Goal: Information Seeking & Learning: Learn about a topic

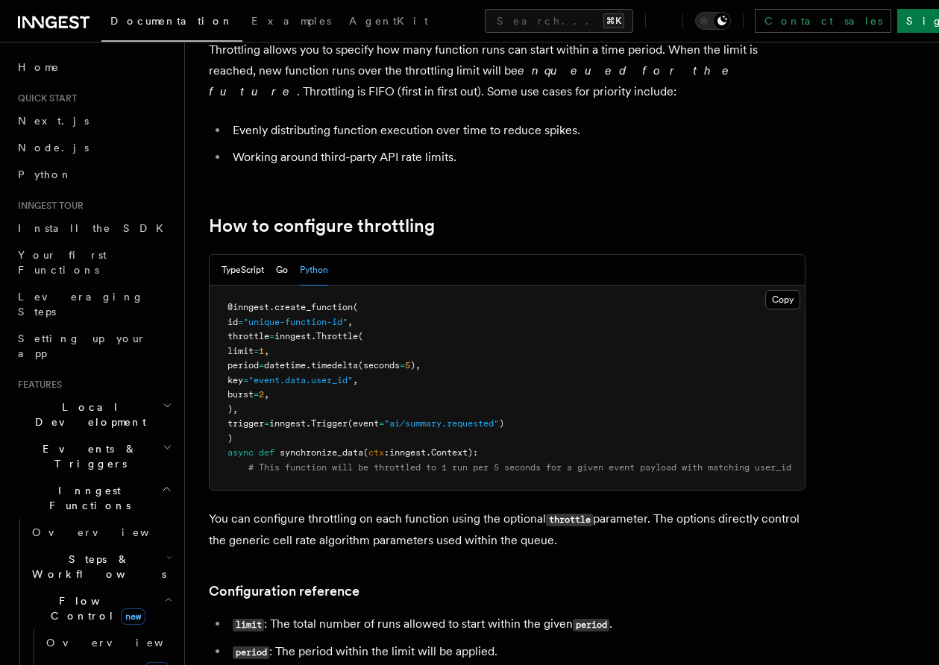
scroll to position [101, 0]
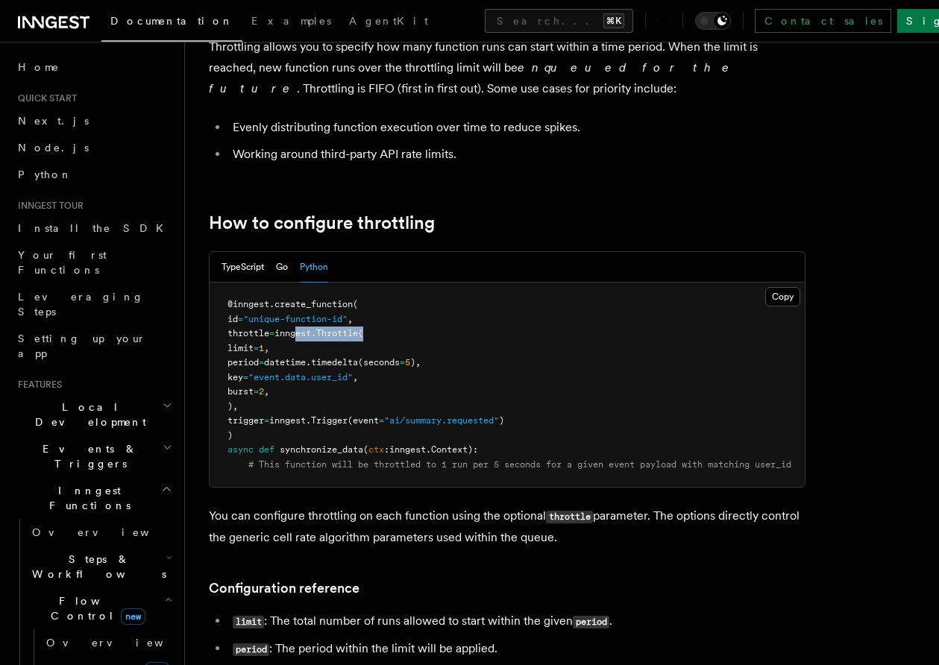
drag, startPoint x: 306, startPoint y: 333, endPoint x: 435, endPoint y: 333, distance: 128.2
click at [435, 333] on pre "@inngest . create_function ( id = "unique-function-id" , throttle = inngest. Th…" at bounding box center [507, 385] width 595 height 204
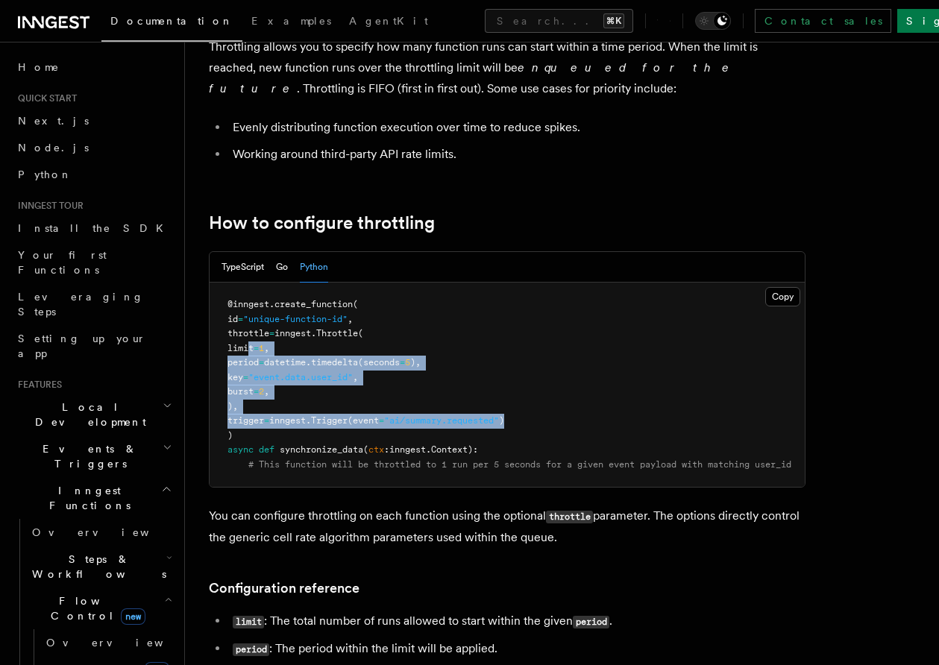
drag, startPoint x: 250, startPoint y: 347, endPoint x: 559, endPoint y: 418, distance: 317.4
click at [559, 418] on pre "@inngest . create_function ( id = "unique-function-id" , throttle = inngest. Th…" at bounding box center [507, 385] width 595 height 204
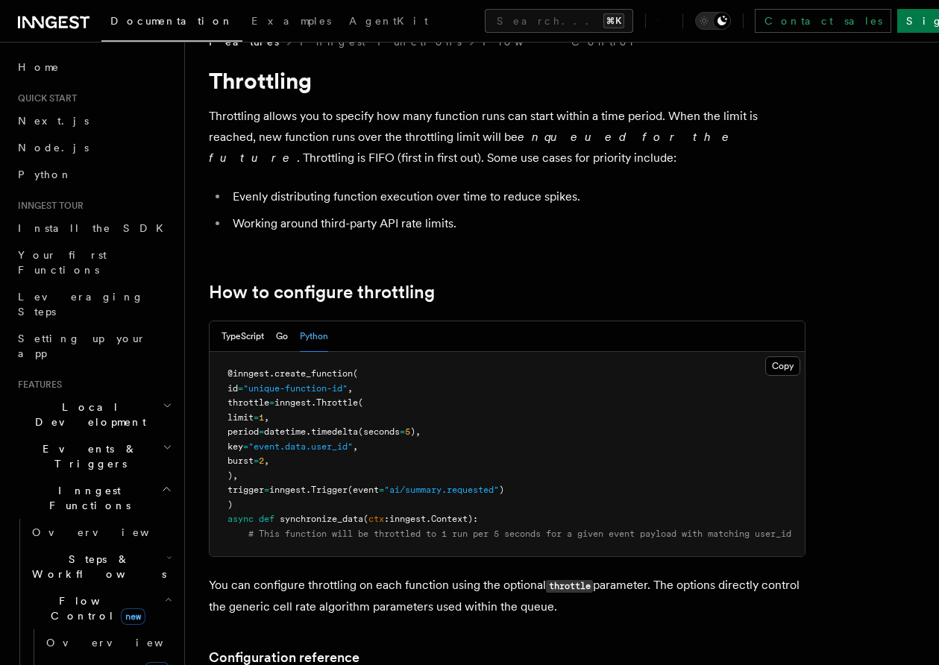
scroll to position [37, 0]
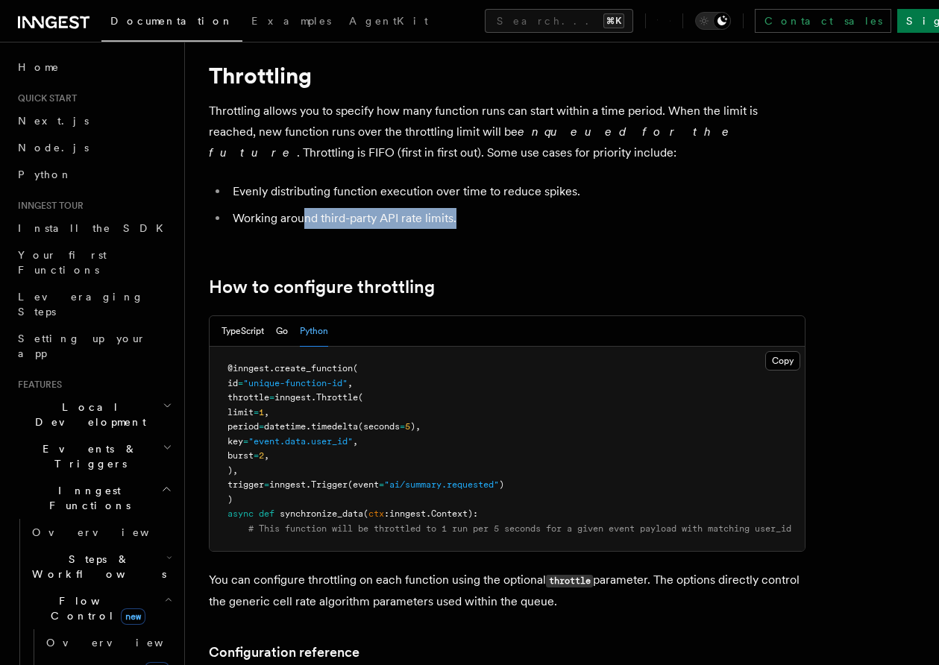
drag, startPoint x: 303, startPoint y: 216, endPoint x: 503, endPoint y: 215, distance: 199.1
click at [503, 215] on li "Working around third-party API rate limits." at bounding box center [516, 218] width 577 height 21
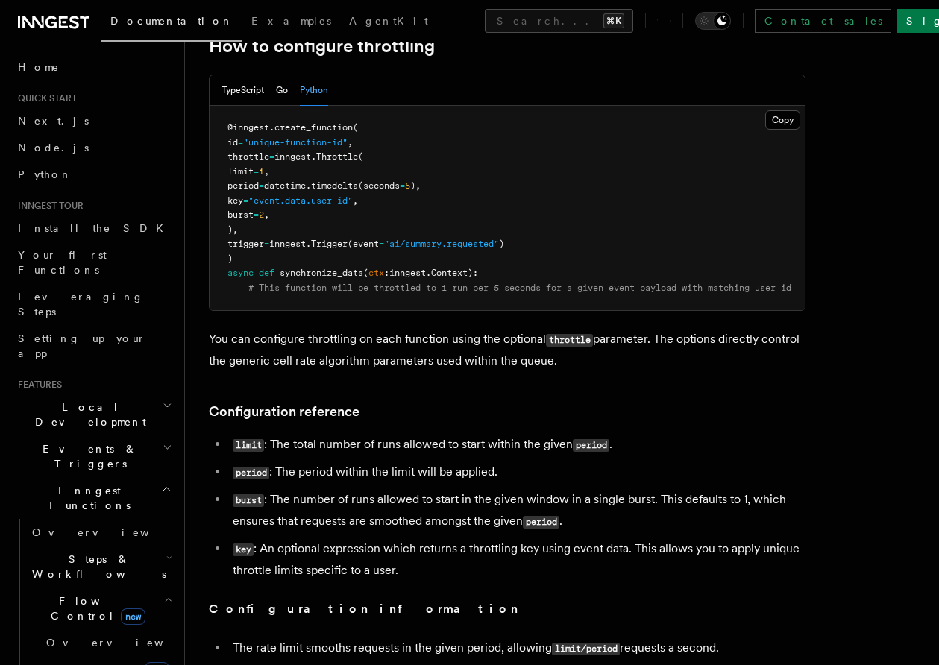
scroll to position [293, 0]
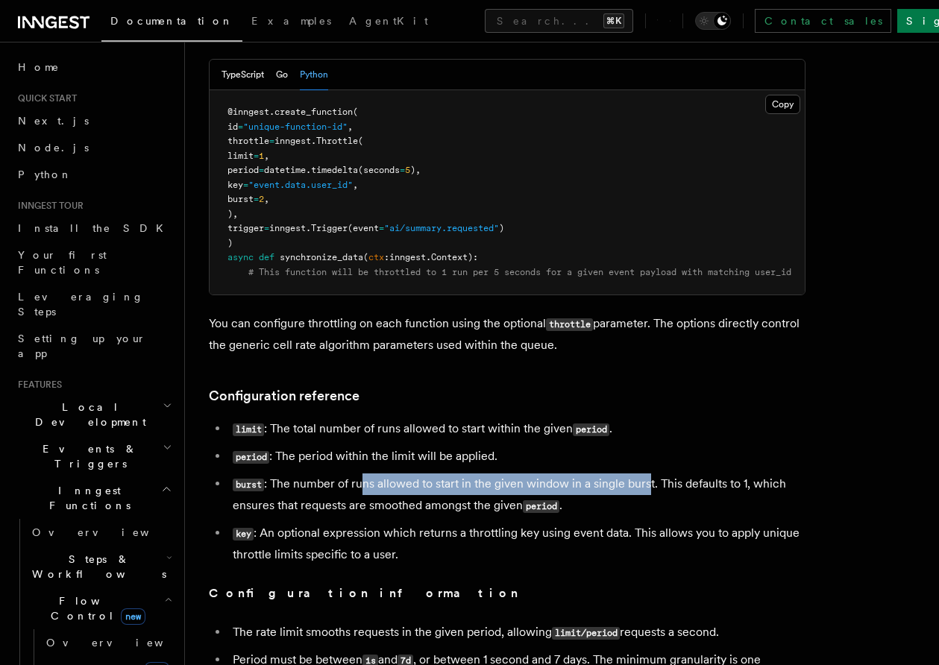
drag, startPoint x: 363, startPoint y: 485, endPoint x: 650, endPoint y: 482, distance: 287.1
click at [650, 482] on li "burst : The number of runs allowed to start in the given window in a single bur…" at bounding box center [516, 494] width 577 height 43
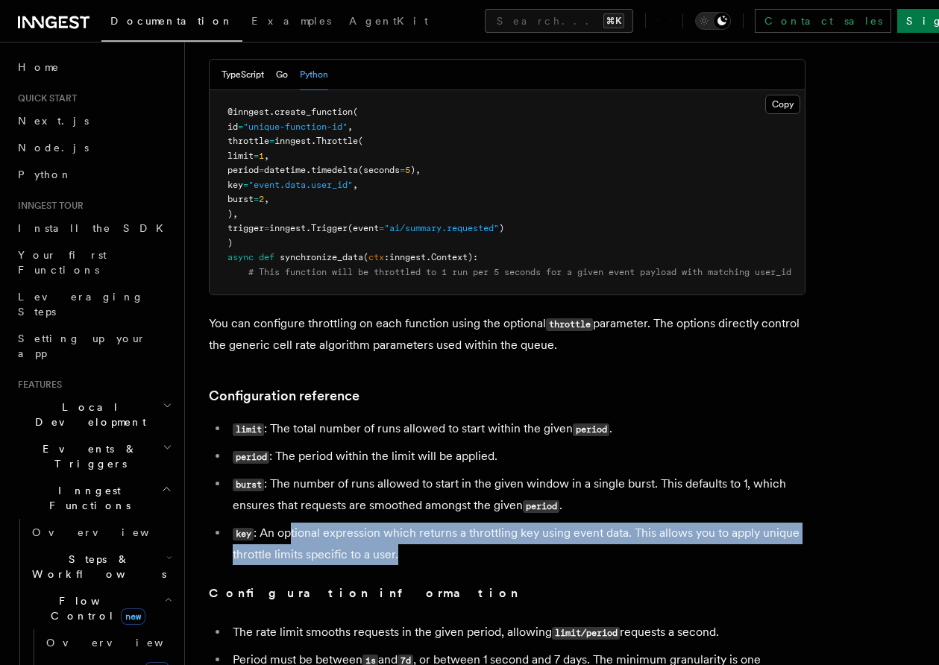
drag, startPoint x: 289, startPoint y: 539, endPoint x: 441, endPoint y: 555, distance: 152.2
click at [441, 555] on li "key : An optional expression which returns a throttling key using event data. T…" at bounding box center [516, 544] width 577 height 42
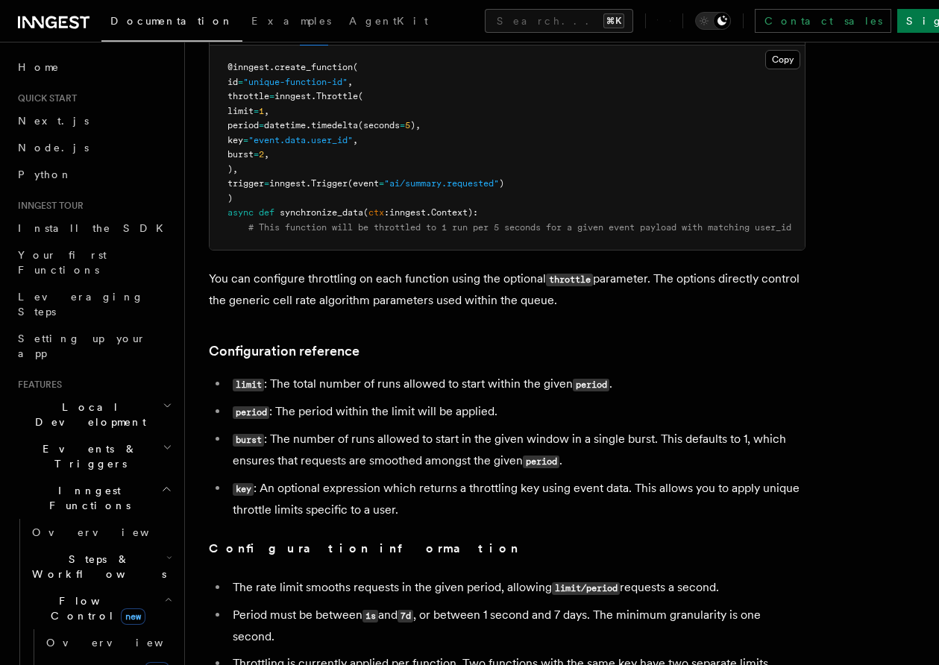
scroll to position [344, 0]
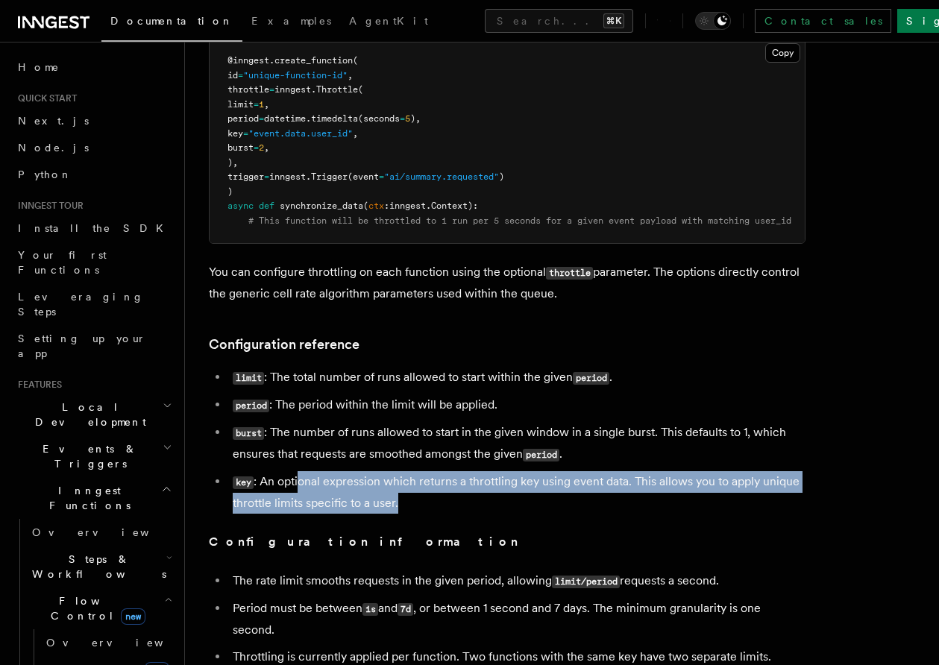
drag, startPoint x: 301, startPoint y: 489, endPoint x: 459, endPoint y: 511, distance: 159.6
click at [459, 511] on li "key : An optional expression which returns a throttling key using event data. T…" at bounding box center [516, 492] width 577 height 42
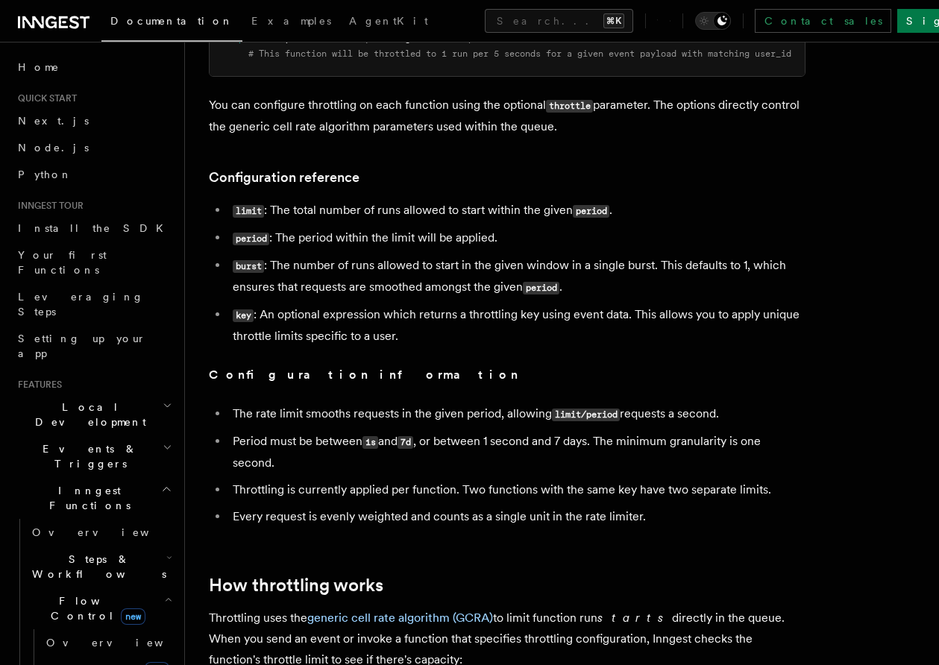
scroll to position [536, 0]
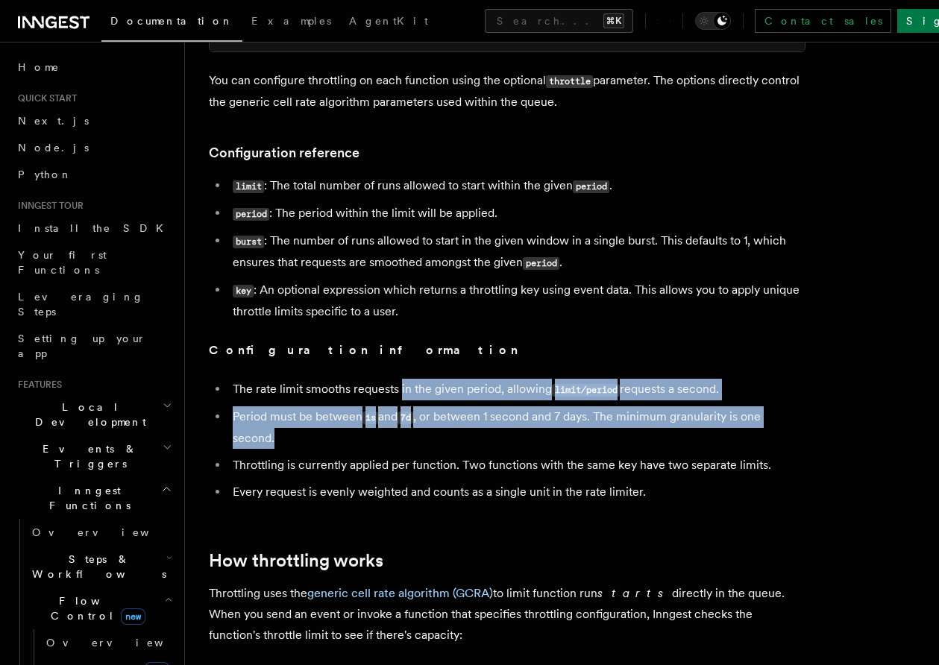
drag, startPoint x: 402, startPoint y: 391, endPoint x: 505, endPoint y: 446, distance: 116.4
click at [505, 446] on ul "The rate limit smooths requests in the given period, allowing limit/period requ…" at bounding box center [507, 441] width 596 height 124
click at [505, 446] on li "Period must be between 1s and 7d , or between 1 second and 7 days. The minimum …" at bounding box center [516, 427] width 577 height 42
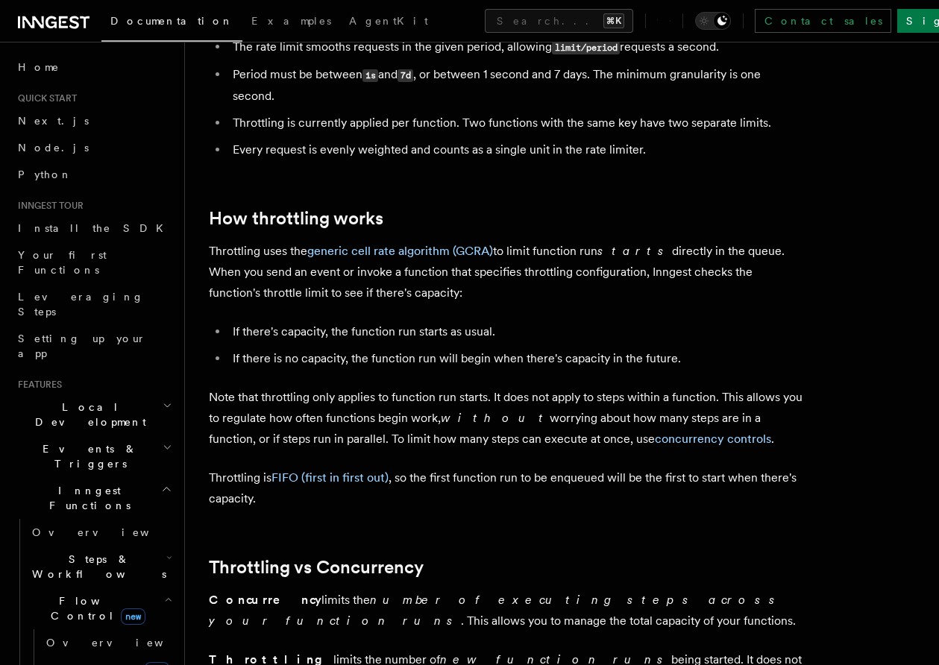
scroll to position [880, 0]
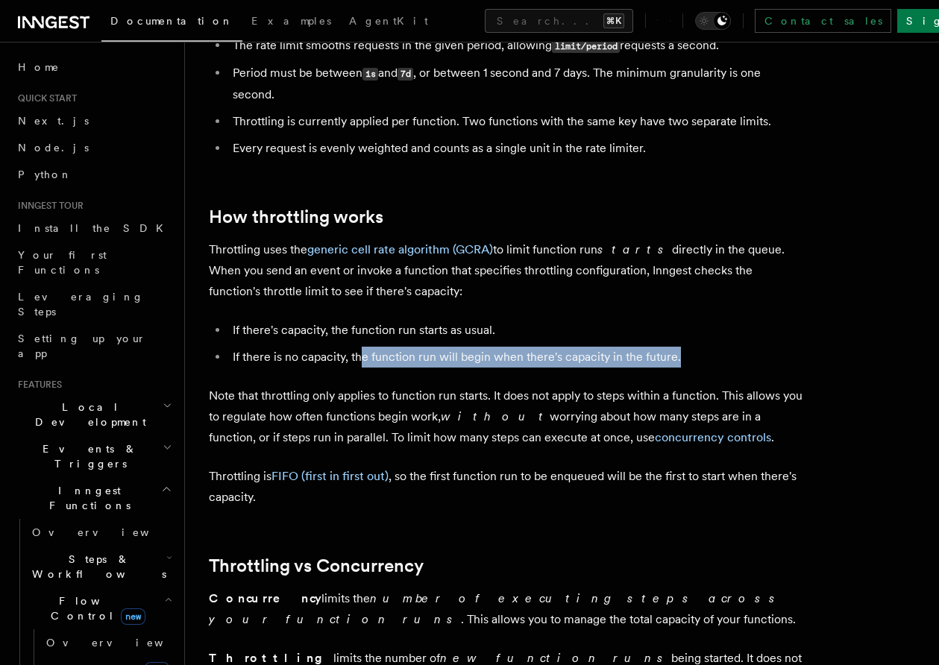
drag, startPoint x: 359, startPoint y: 358, endPoint x: 682, endPoint y: 361, distance: 323.6
click at [682, 361] on li "If there is no capacity, the function run will begin when there's capacity in t…" at bounding box center [516, 357] width 577 height 21
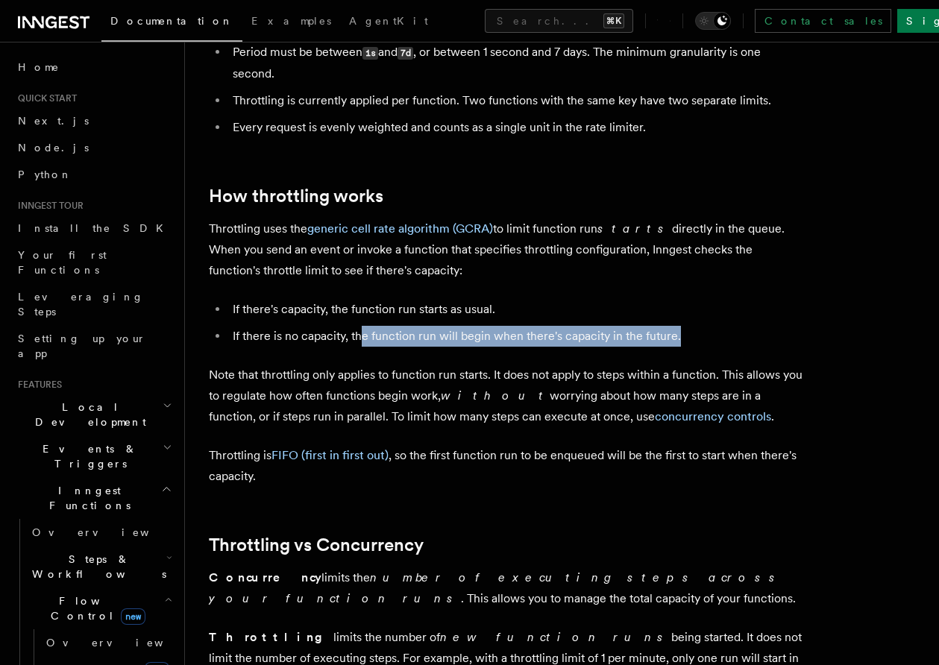
scroll to position [913, 0]
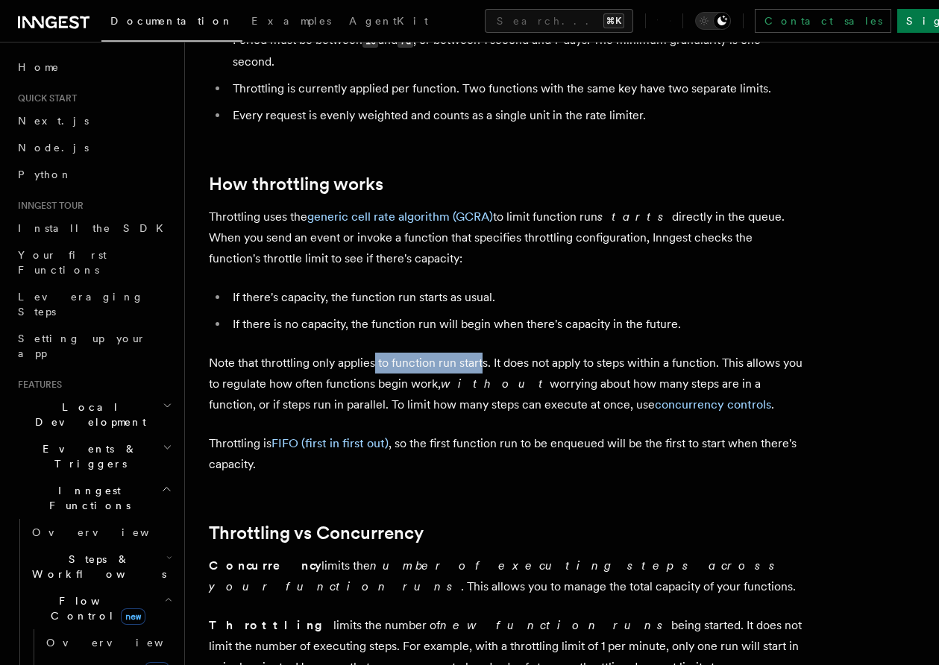
drag, startPoint x: 377, startPoint y: 363, endPoint x: 485, endPoint y: 365, distance: 108.1
click at [485, 365] on p "Note that throttling only applies to function run starts. It does not apply to …" at bounding box center [507, 384] width 596 height 63
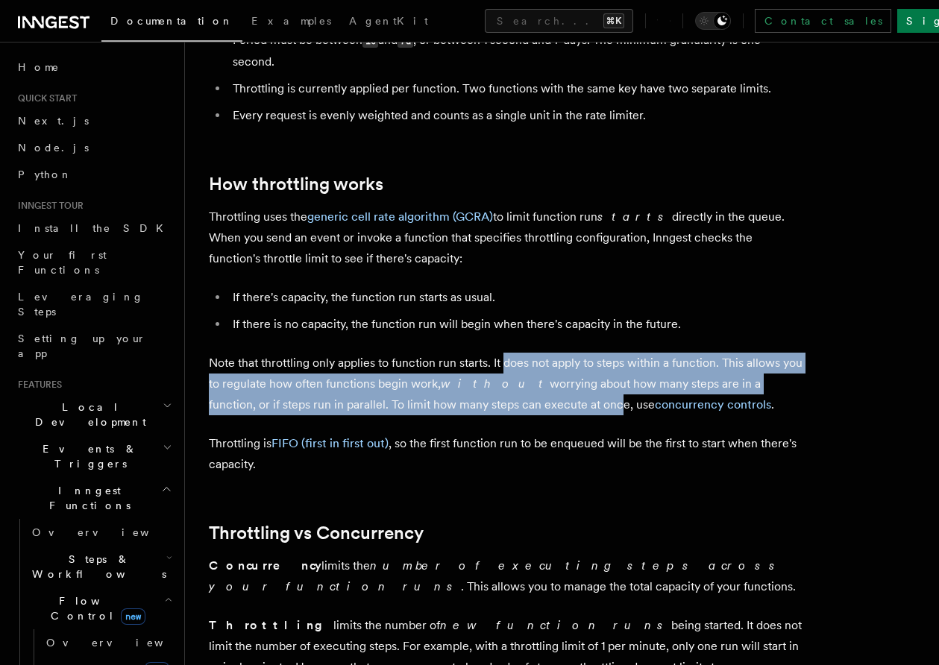
drag, startPoint x: 505, startPoint y: 367, endPoint x: 508, endPoint y: 410, distance: 43.3
click at [508, 410] on p "Note that throttling only applies to function run starts. It does not apply to …" at bounding box center [507, 384] width 596 height 63
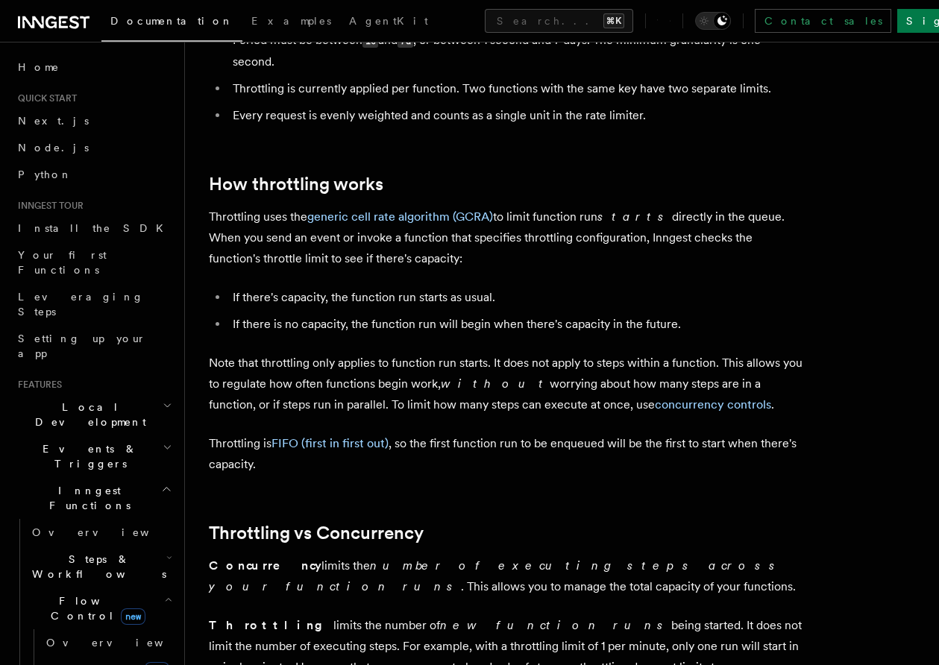
click at [502, 434] on article "Features Inngest Functions Flow Control Throttling Throttling allows you to spe…" at bounding box center [562, 278] width 706 height 2250
drag, startPoint x: 292, startPoint y: 411, endPoint x: 511, endPoint y: 404, distance: 218.6
click at [511, 404] on p "Note that throttling only applies to function run starts. It does not apply to …" at bounding box center [507, 384] width 596 height 63
click at [475, 453] on p "Throttling is FIFO (first in first out) , so the first function run to be enque…" at bounding box center [507, 454] width 596 height 42
click at [655, 407] on link "concurrency controls" at bounding box center [713, 404] width 116 height 14
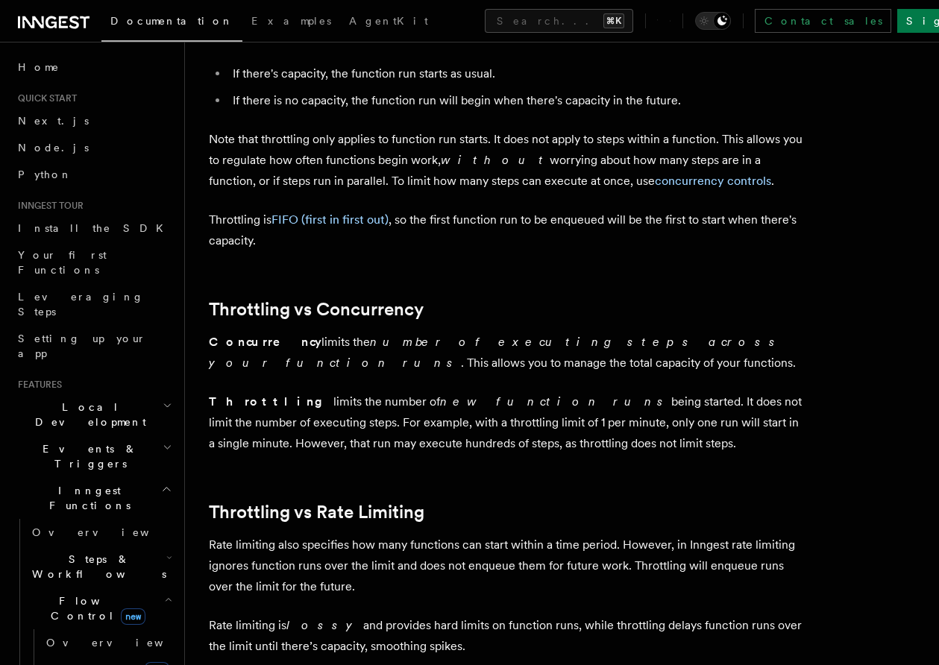
scroll to position [1036, 0]
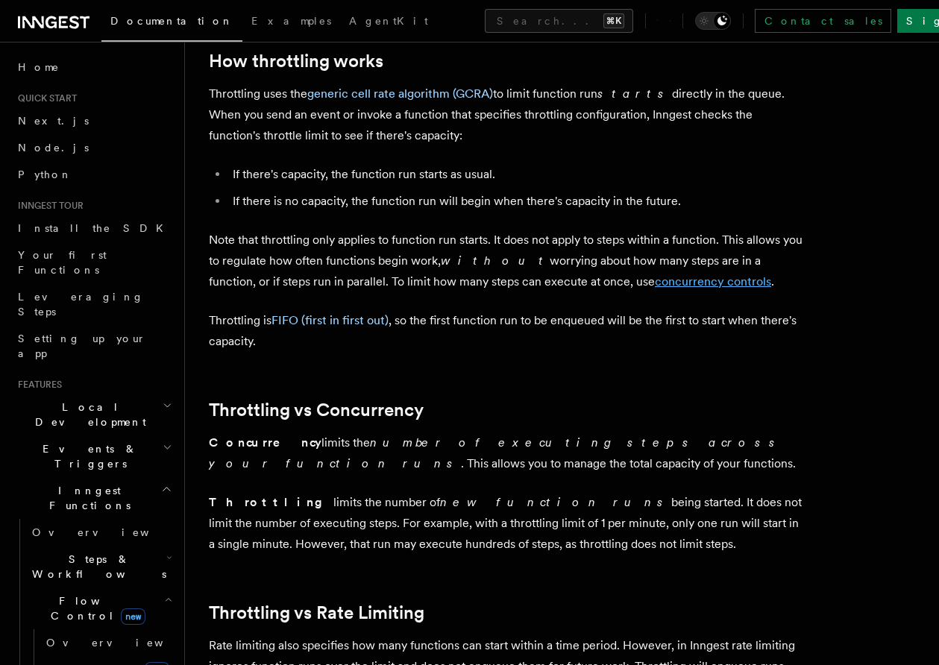
click at [655, 280] on link "concurrency controls" at bounding box center [713, 281] width 116 height 14
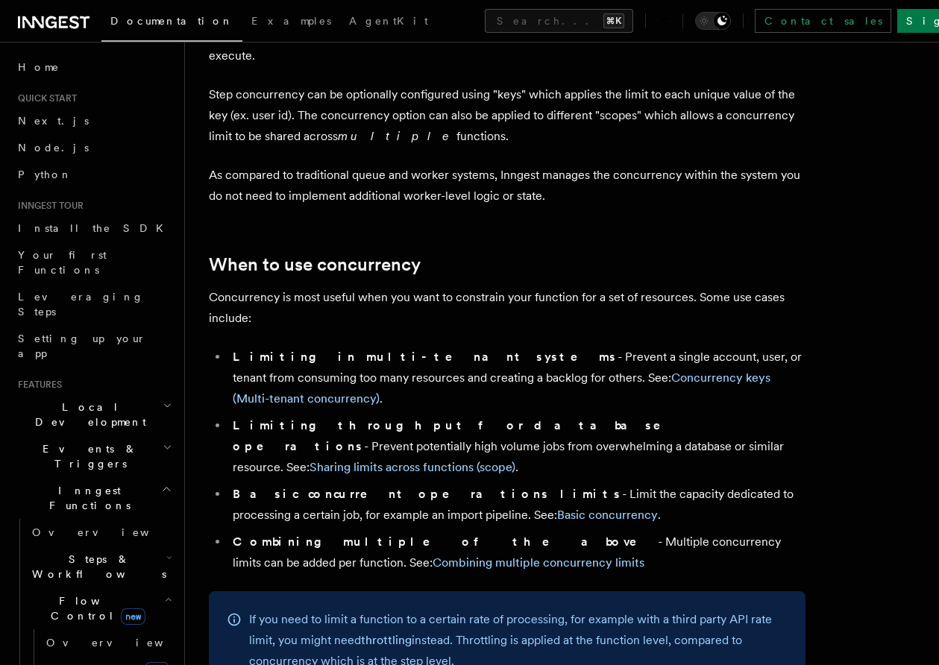
scroll to position [134, 0]
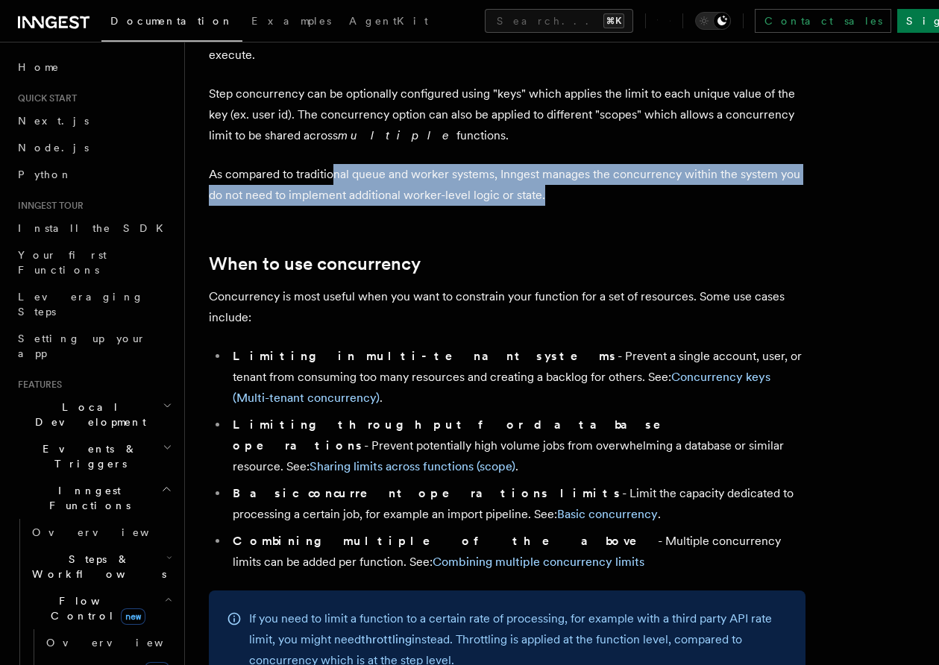
drag, startPoint x: 334, startPoint y: 151, endPoint x: 651, endPoint y: 183, distance: 318.6
click at [651, 183] on p "As compared to traditional queue and worker systems, Inngest manages the concur…" at bounding box center [507, 185] width 596 height 42
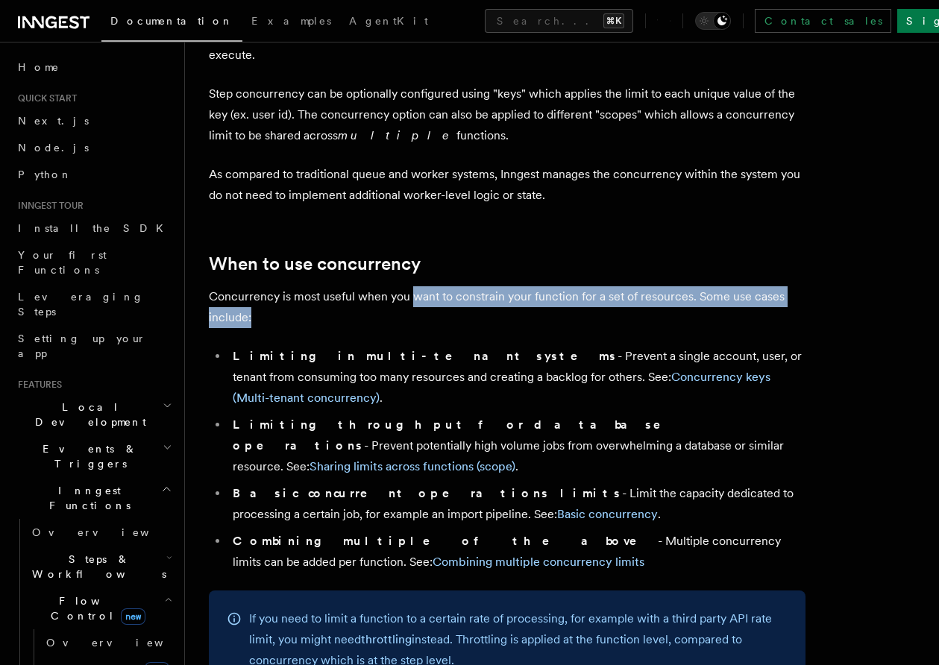
drag, startPoint x: 412, startPoint y: 279, endPoint x: 531, endPoint y: 294, distance: 119.6
click at [531, 294] on p "Concurrency is most useful when you want to constrain your function for a set o…" at bounding box center [507, 307] width 596 height 42
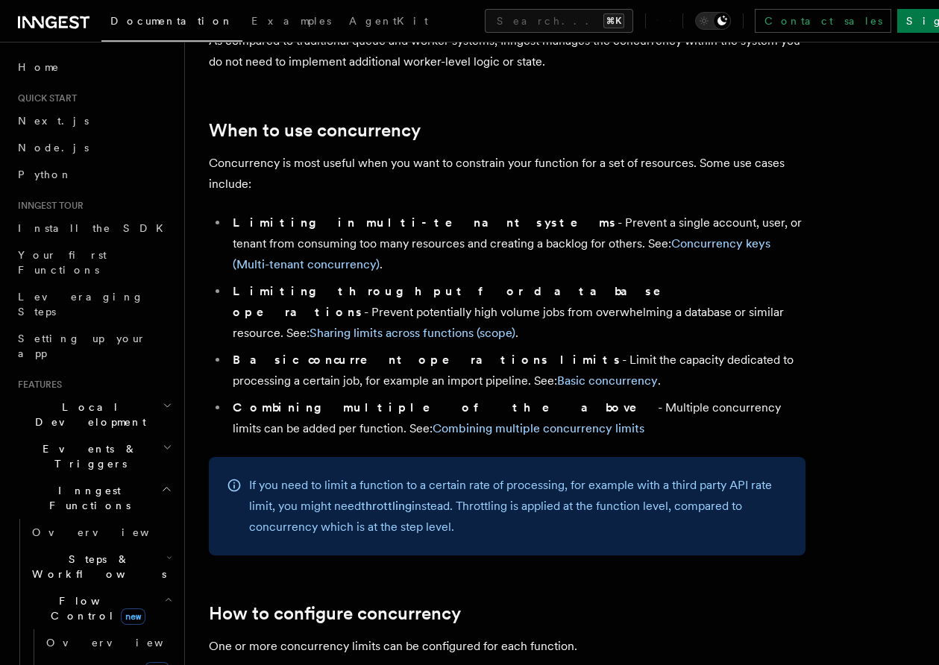
scroll to position [307, 0]
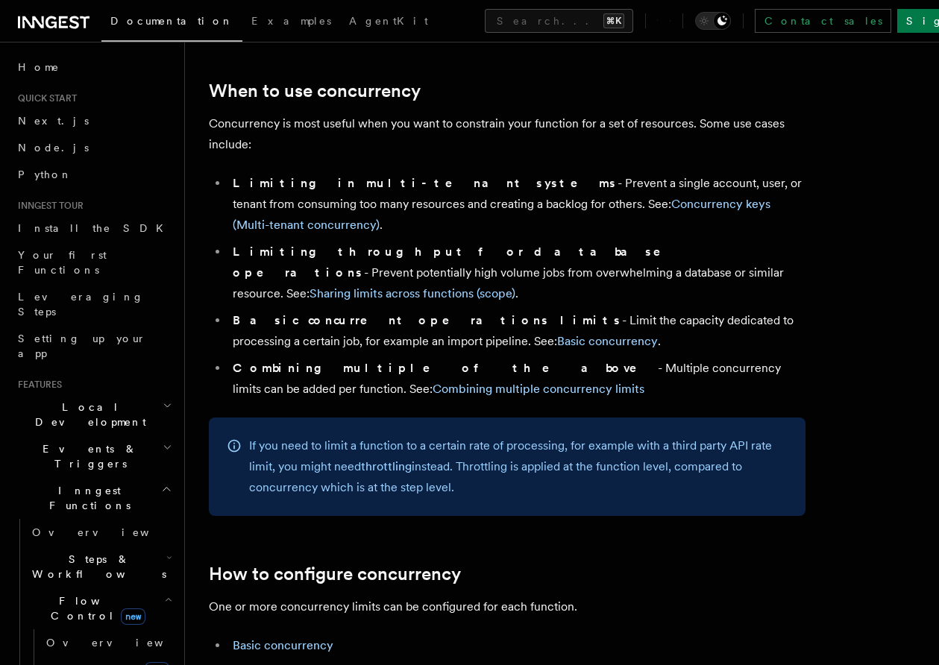
drag, startPoint x: 608, startPoint y: 382, endPoint x: 479, endPoint y: 368, distance: 129.8
click at [603, 435] on p "If you need to limit a function to a certain rate of processing, for example wi…" at bounding box center [518, 466] width 538 height 63
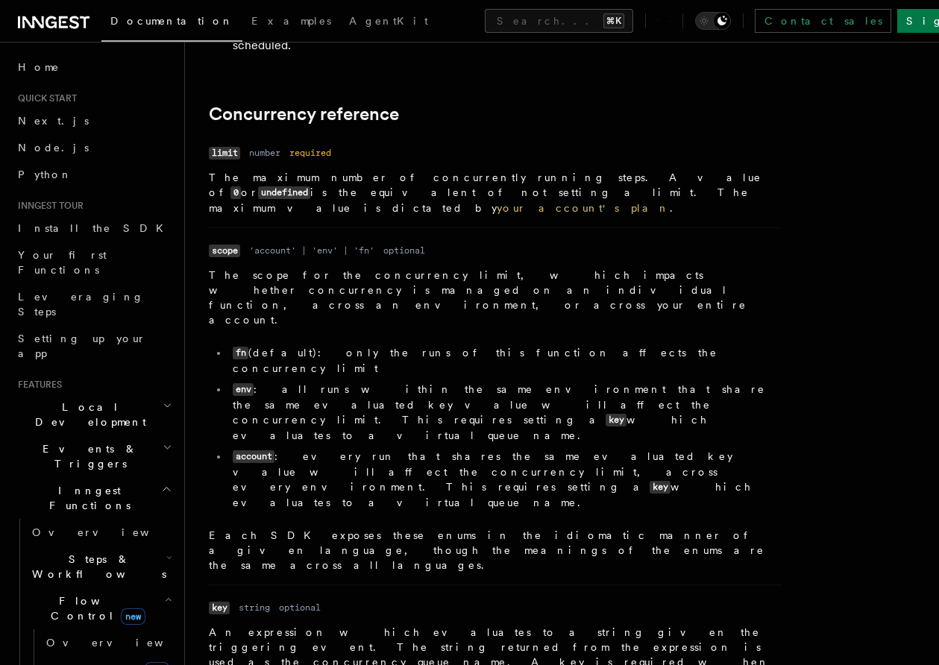
scroll to position [5046, 0]
